Goal: Browse casually

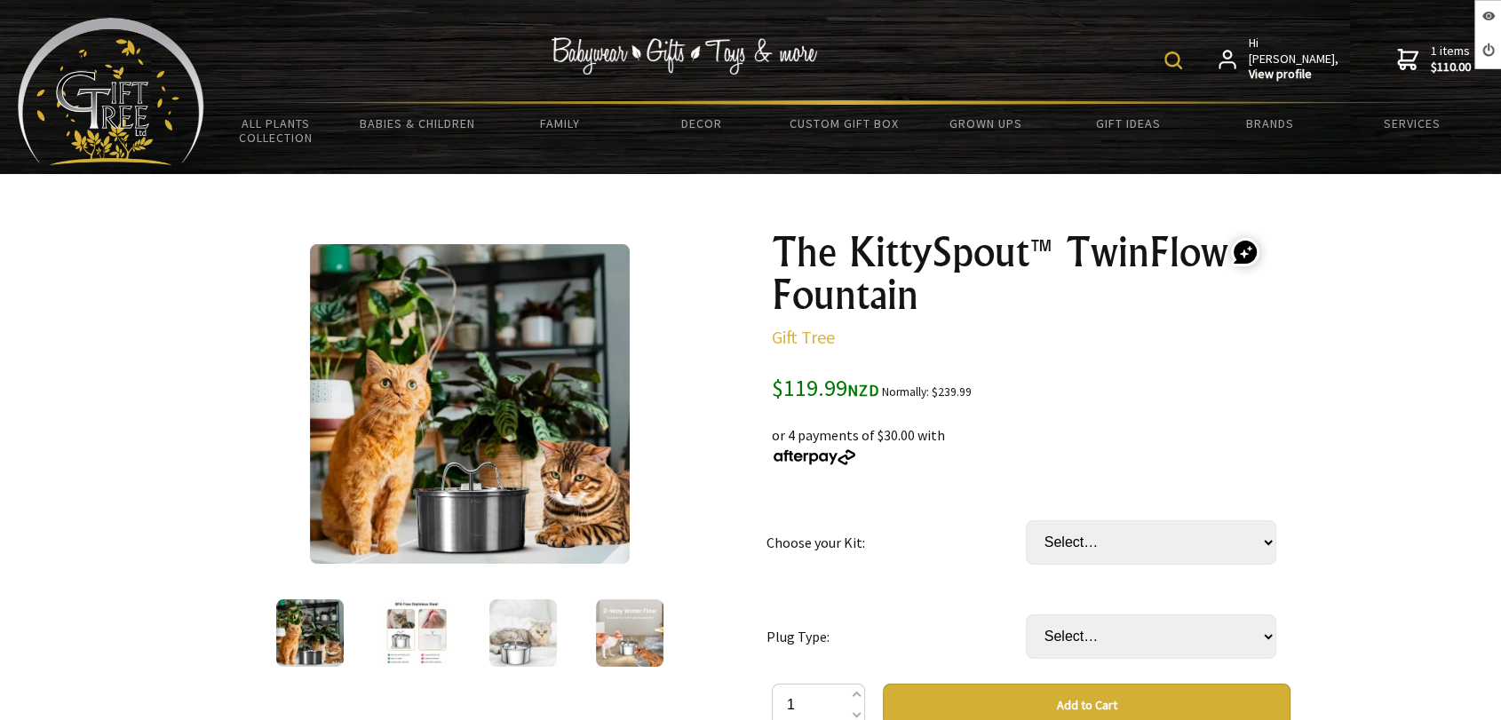
click at [529, 630] on img at bounding box center [523, 634] width 68 height 68
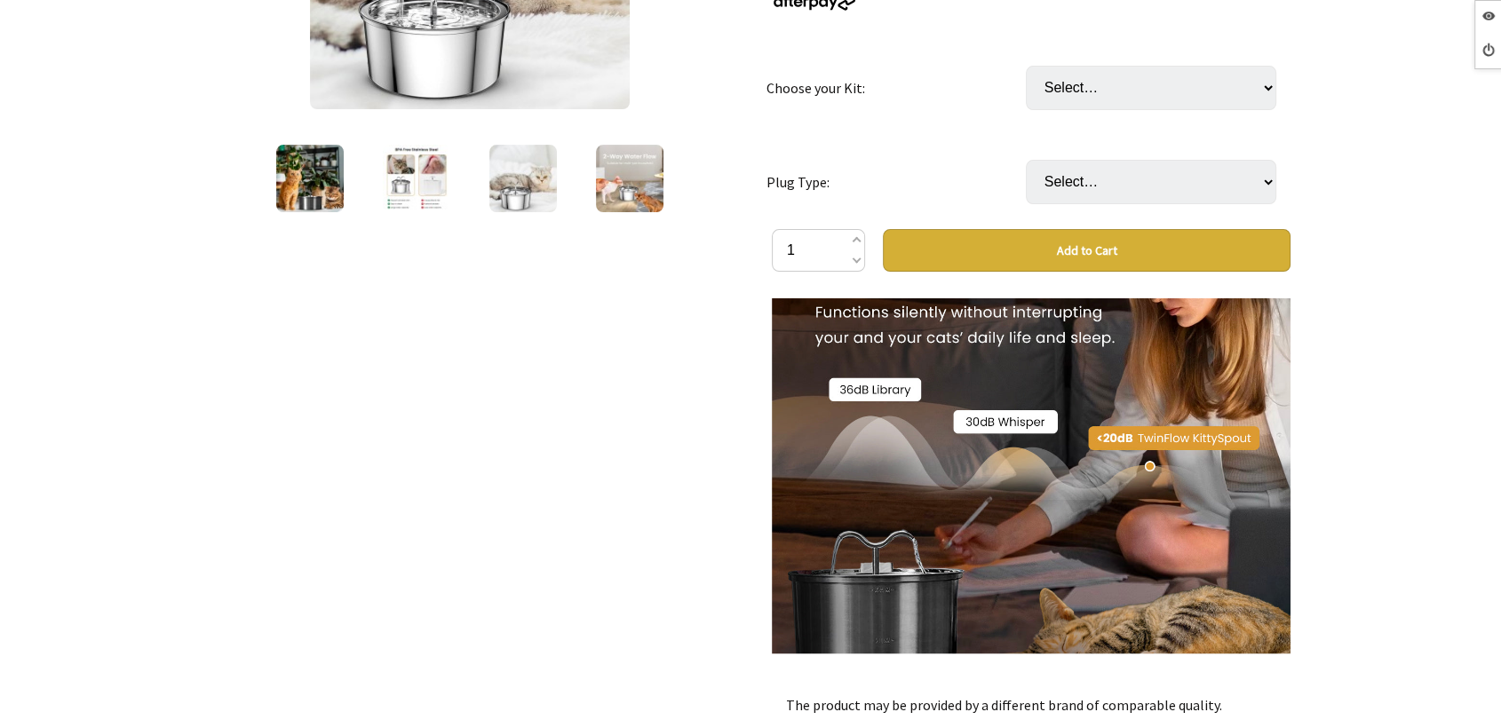
scroll to position [99, 0]
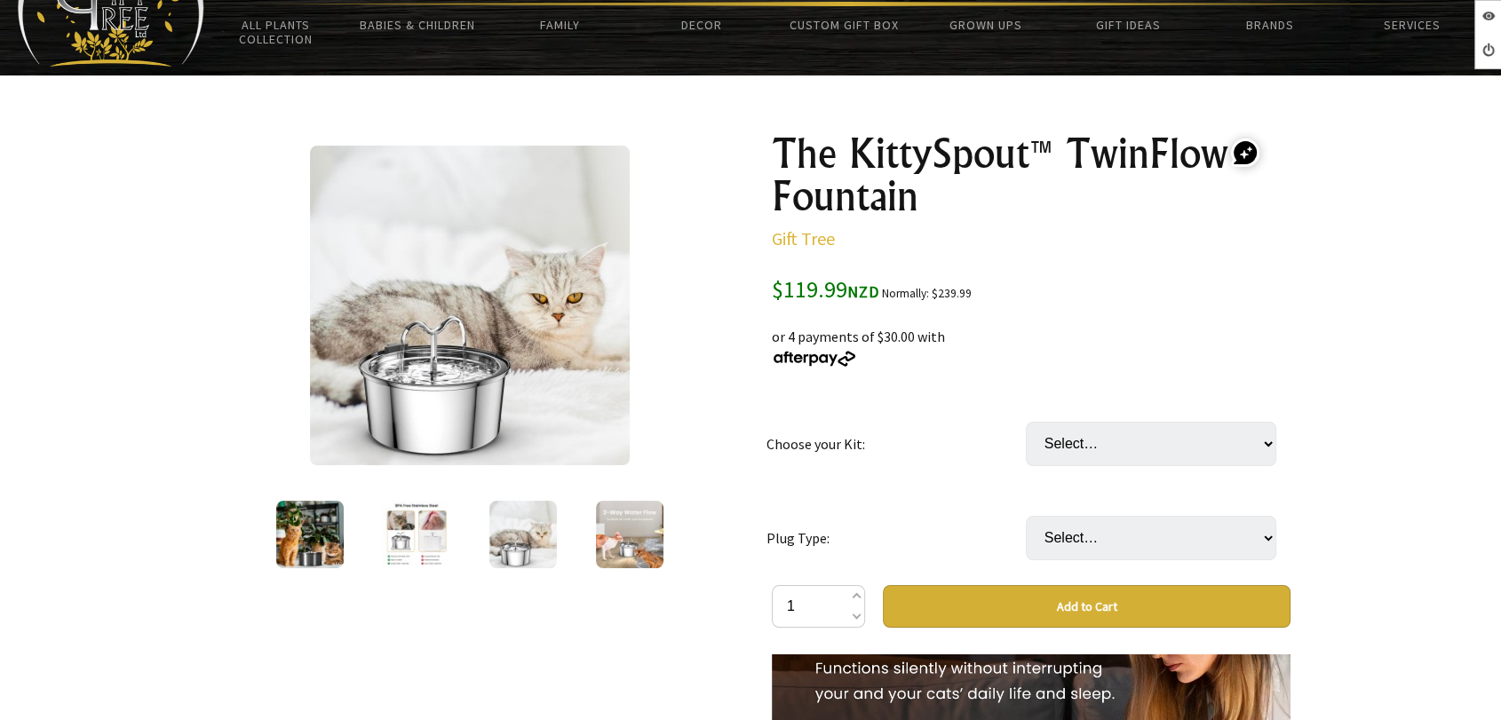
click at [513, 542] on img at bounding box center [523, 535] width 68 height 68
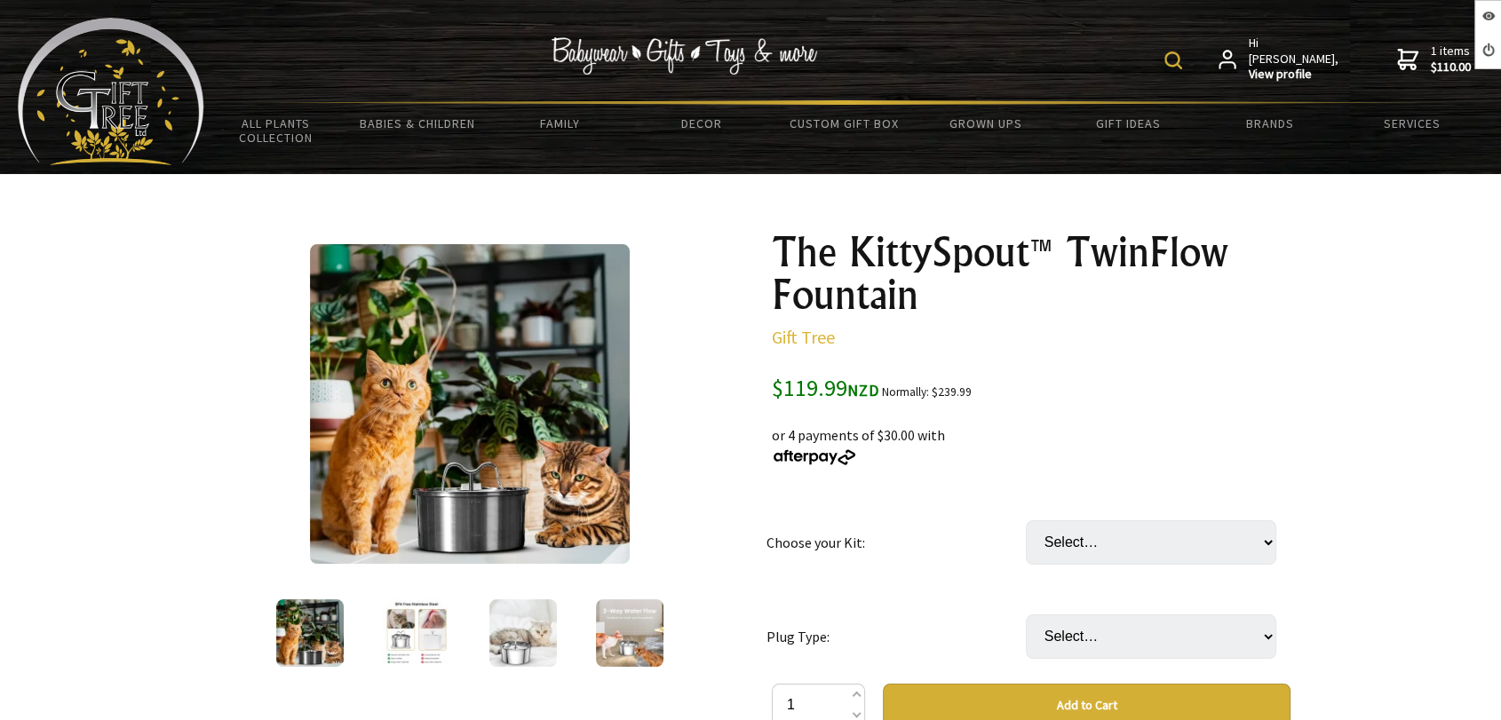
click at [534, 624] on img at bounding box center [523, 634] width 68 height 68
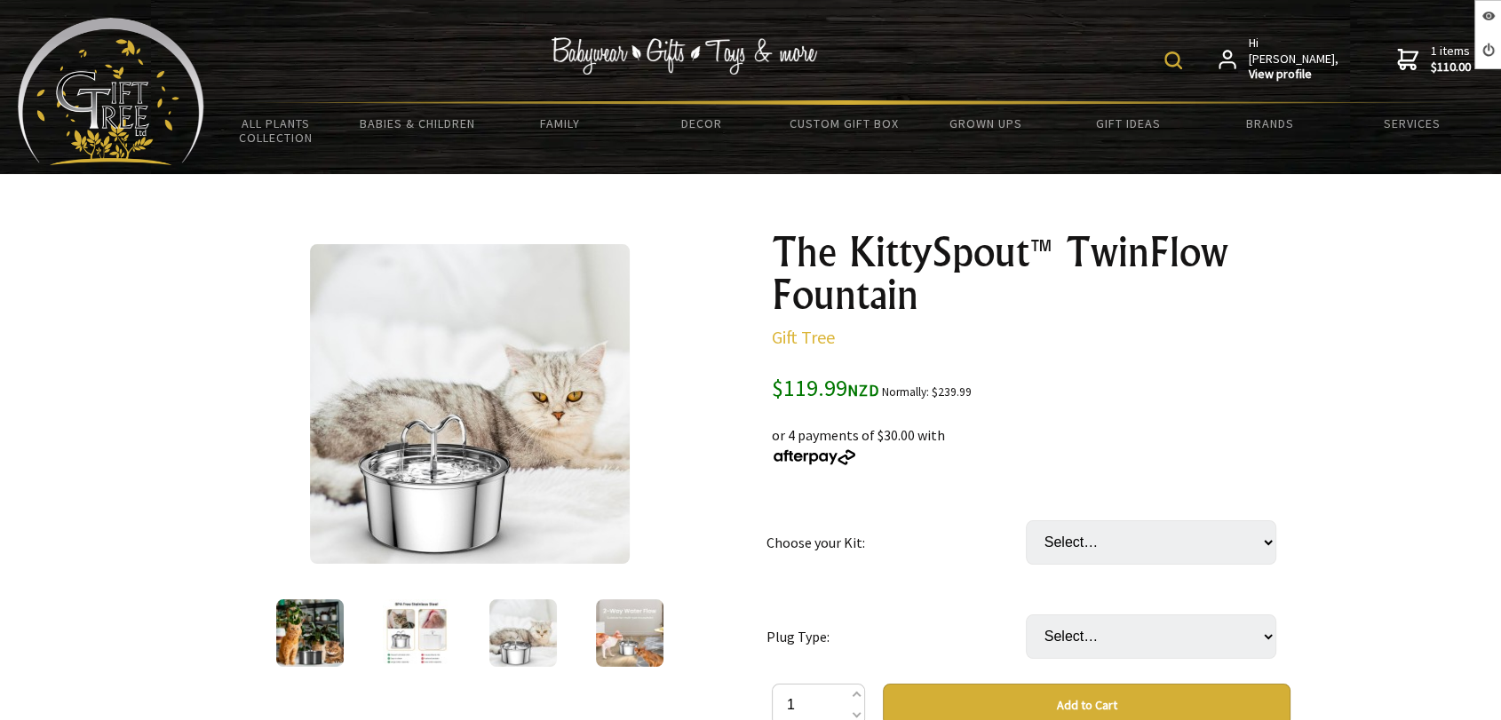
click at [449, 630] on div at bounding box center [416, 633] width 107 height 75
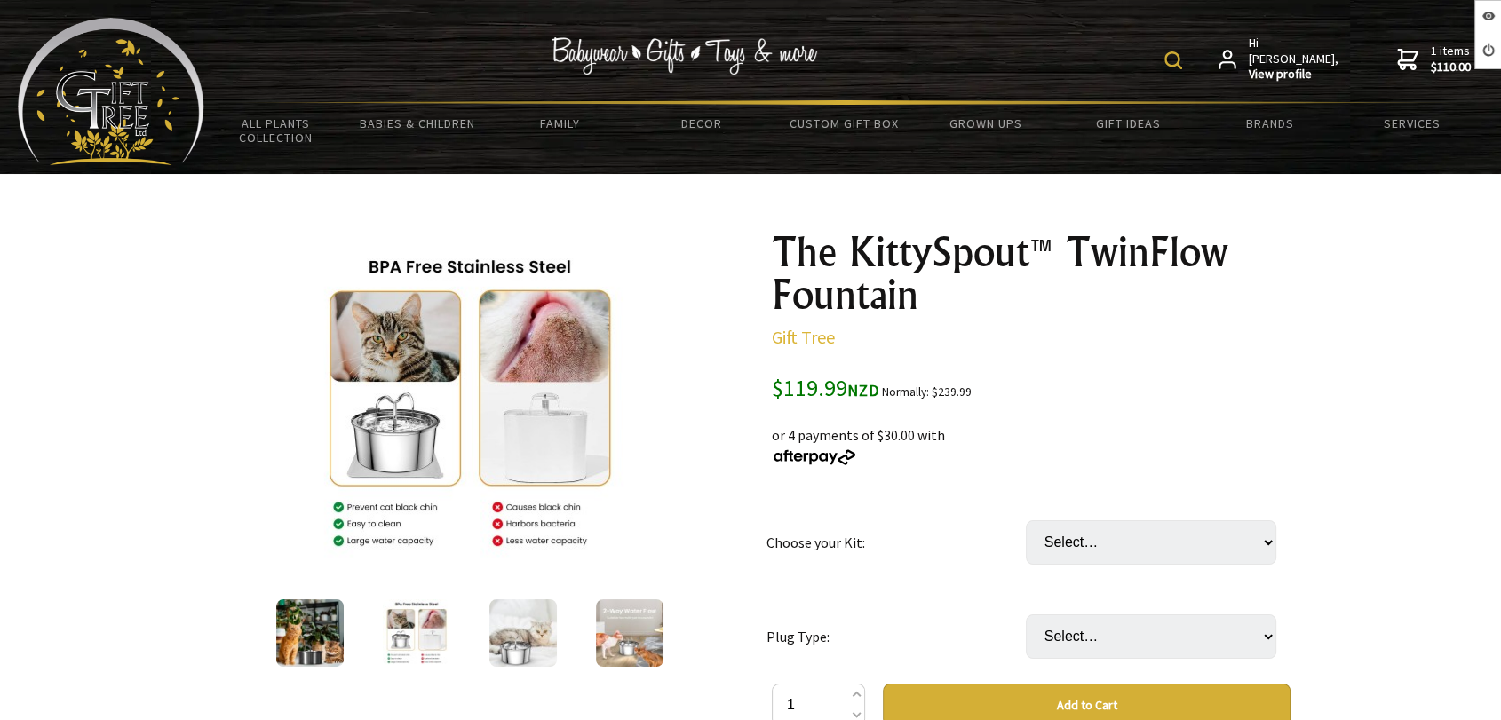
click at [521, 625] on img at bounding box center [523, 634] width 68 height 68
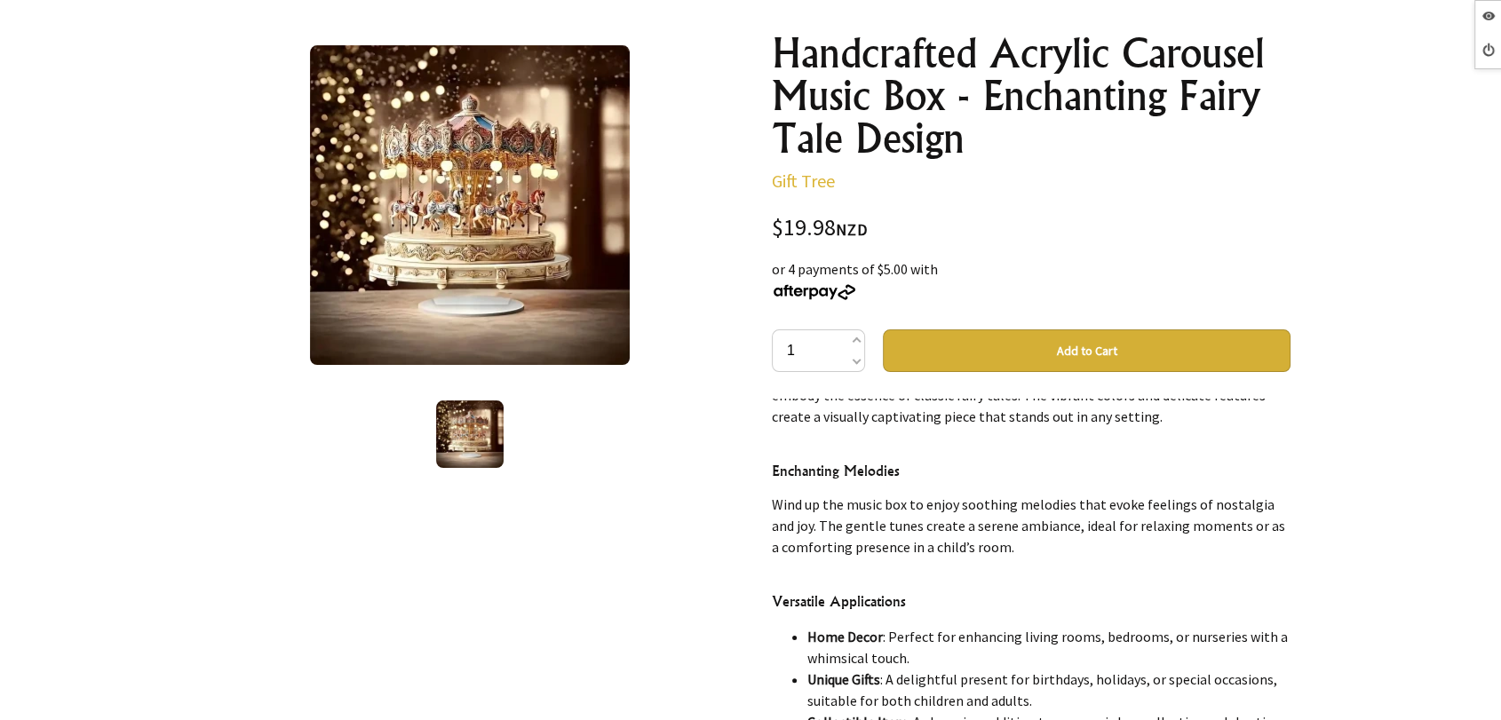
scroll to position [197, 0]
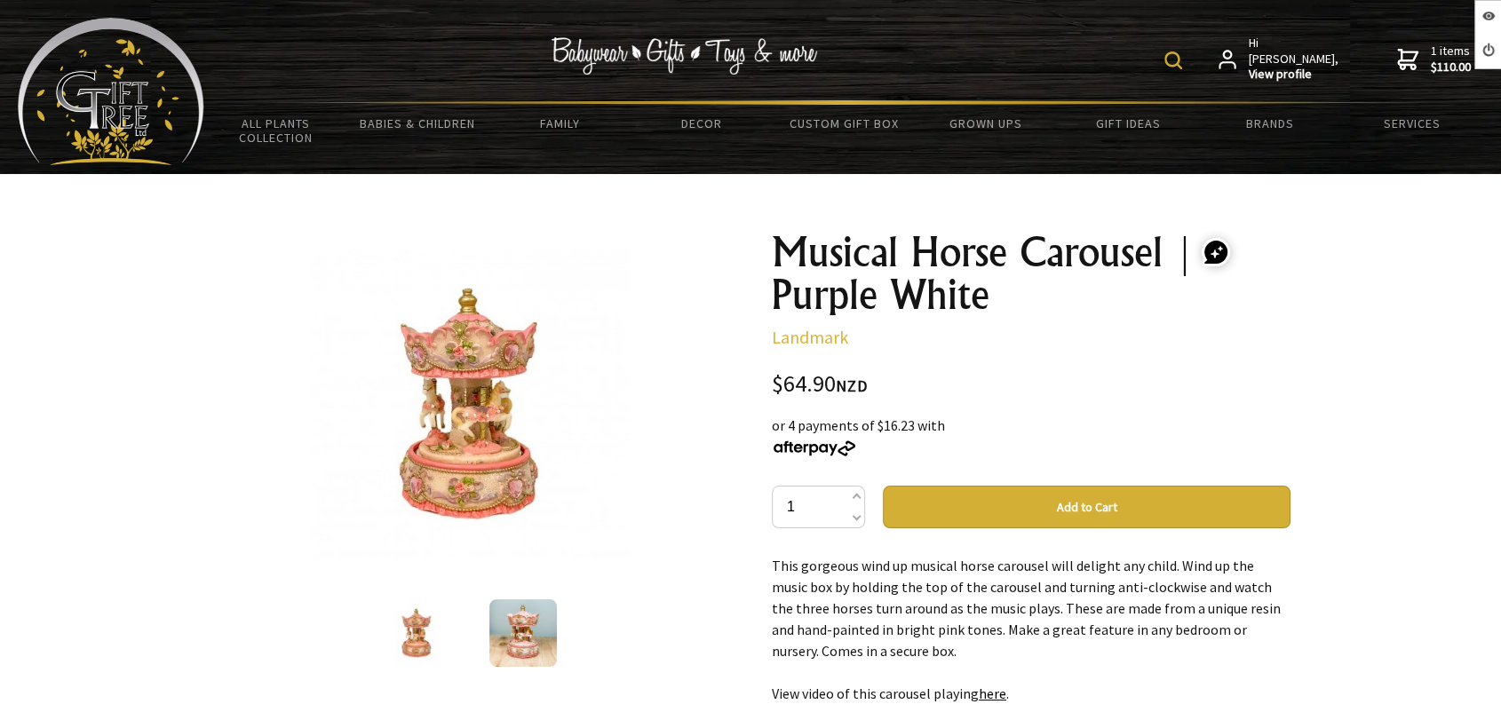
click at [715, 207] on div "1 /2 Musical Horse Carousel | Purple White Landmark Code: LMNB249 $64.90 NZD or…" at bounding box center [750, 686] width 1109 height 1024
